Goal: Transaction & Acquisition: Subscribe to service/newsletter

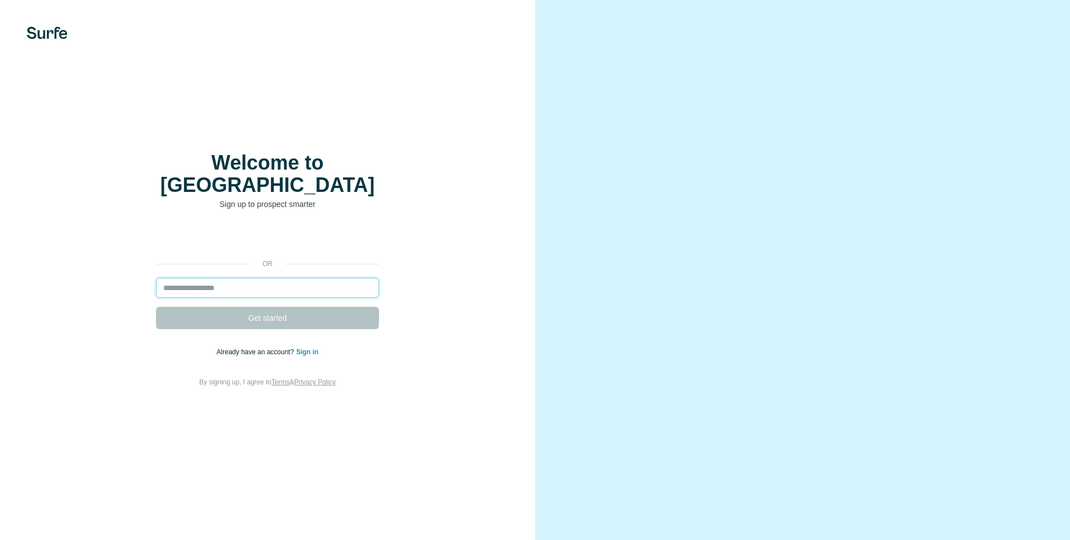
click at [226, 278] on input "email" at bounding box center [267, 288] width 223 height 20
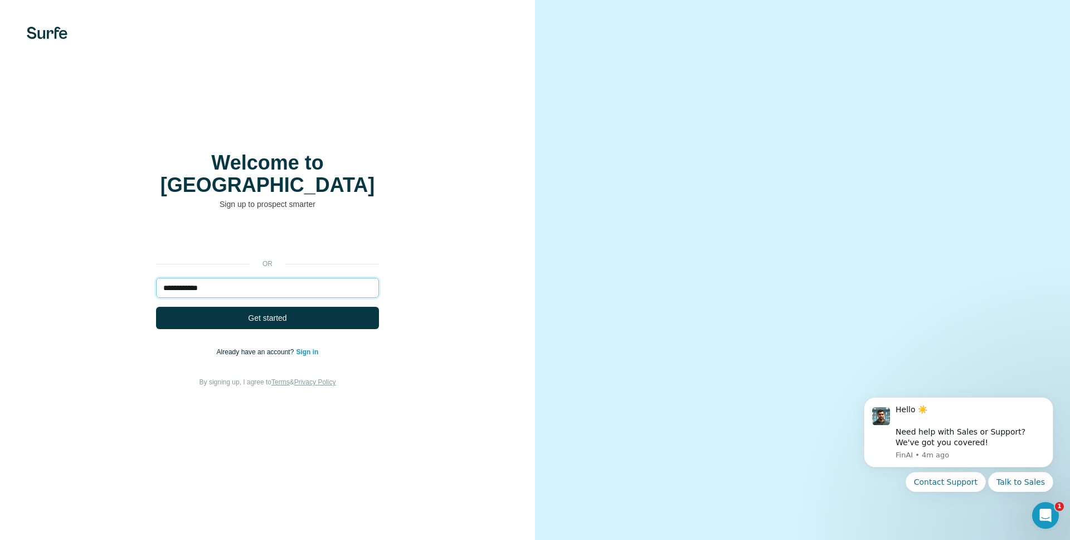
type input "**********"
click at [156, 307] on button "Get started" at bounding box center [267, 318] width 223 height 22
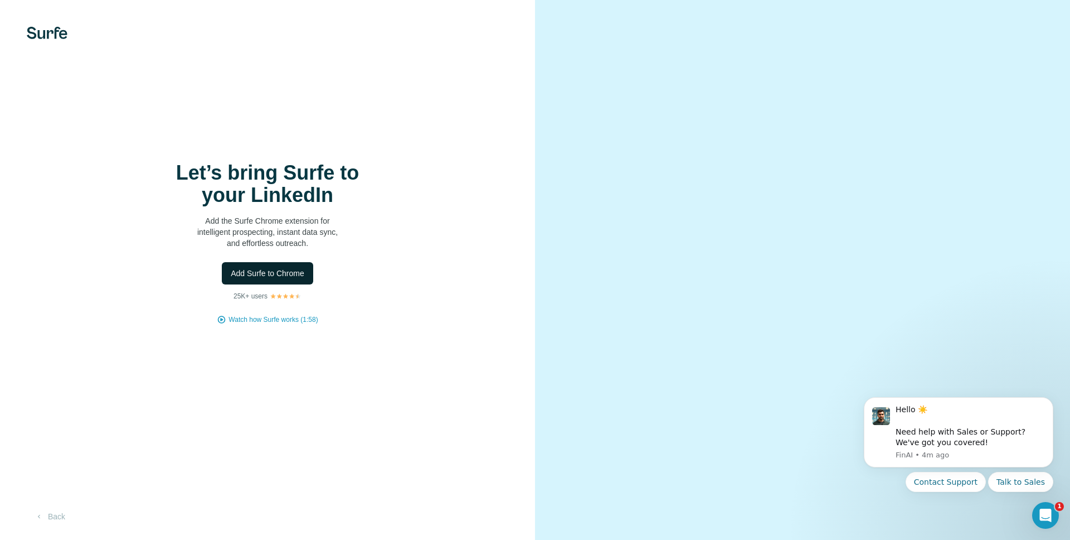
click at [280, 275] on span "Add Surfe to Chrome" at bounding box center [268, 273] width 74 height 11
